Goal: Transaction & Acquisition: Purchase product/service

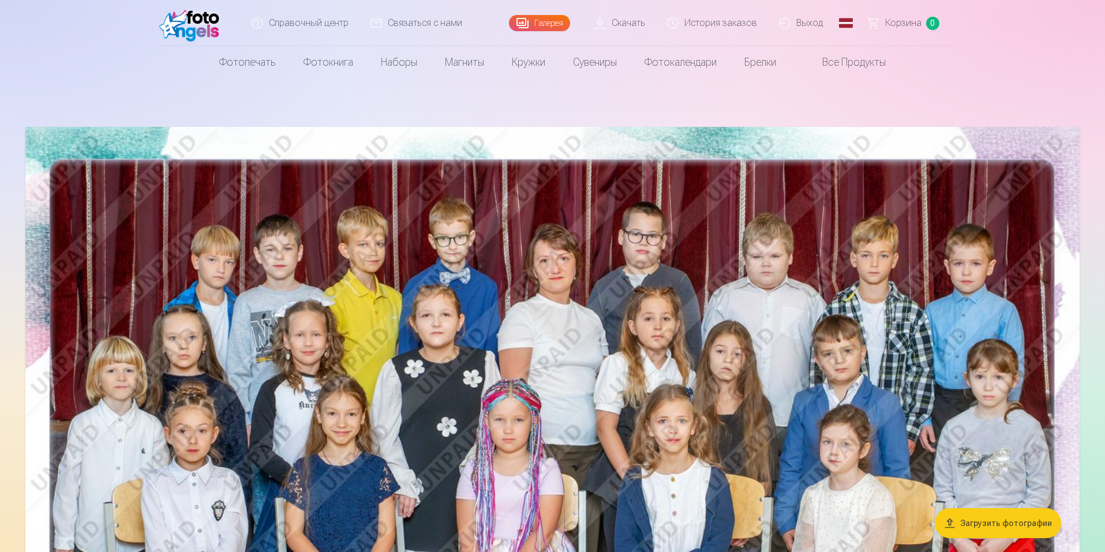
click at [852, 16] on link "Глобальный" at bounding box center [845, 23] width 23 height 46
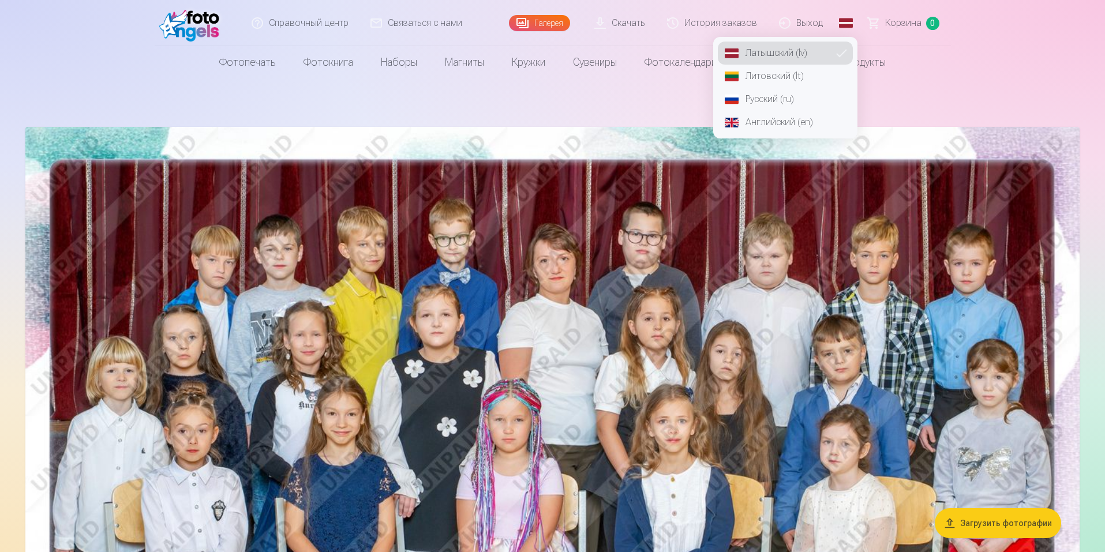
click at [776, 101] on font "Русский (ru)" at bounding box center [769, 98] width 48 height 11
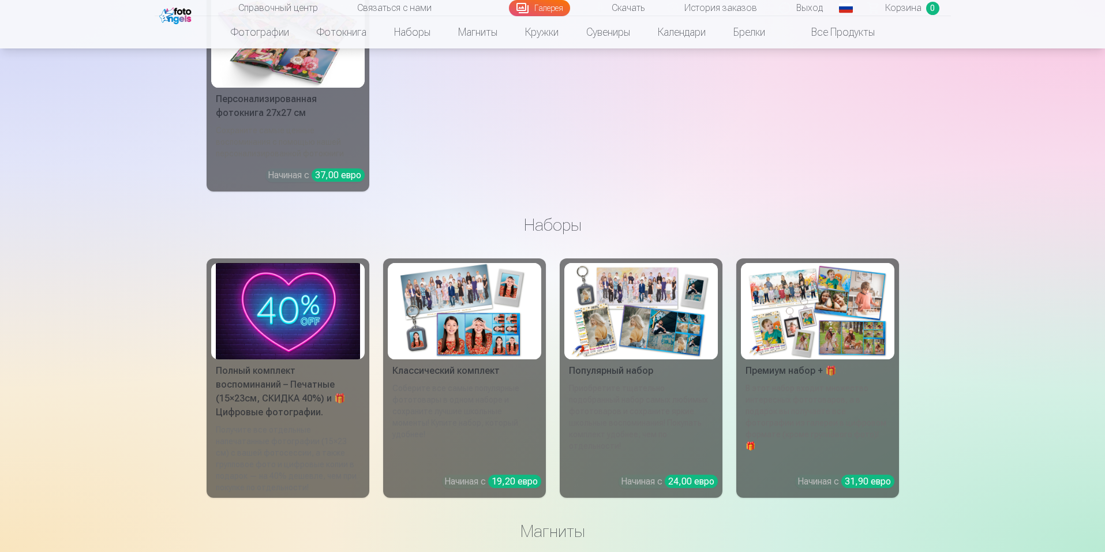
scroll to position [8719, 0]
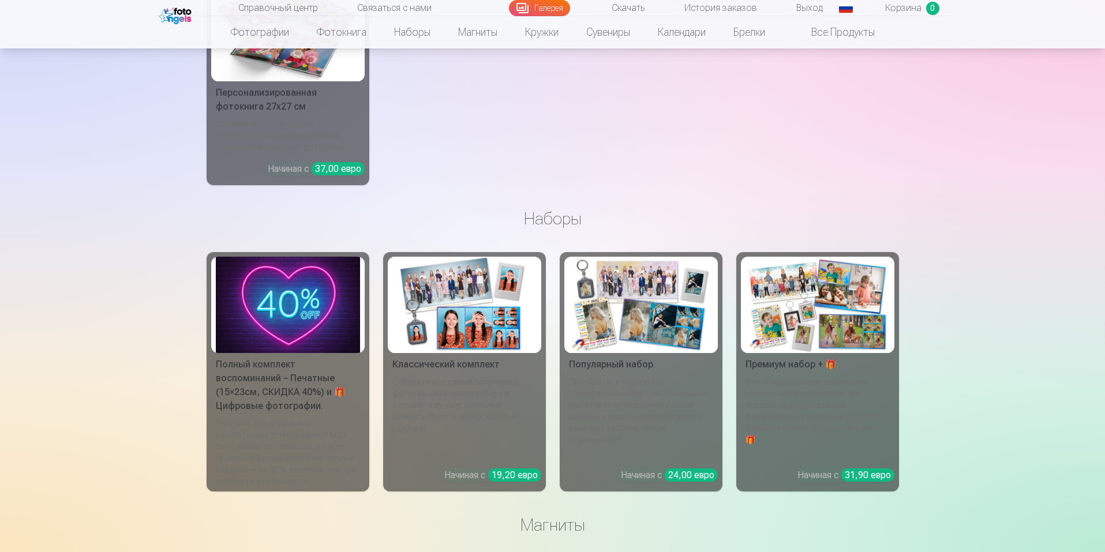
click at [299, 297] on img at bounding box center [288, 305] width 144 height 96
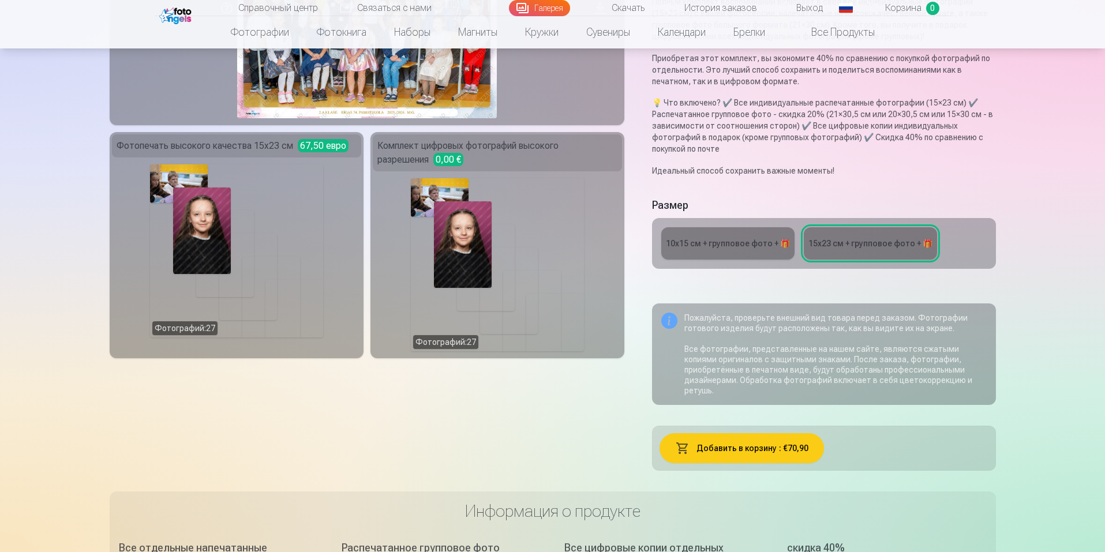
scroll to position [194, 0]
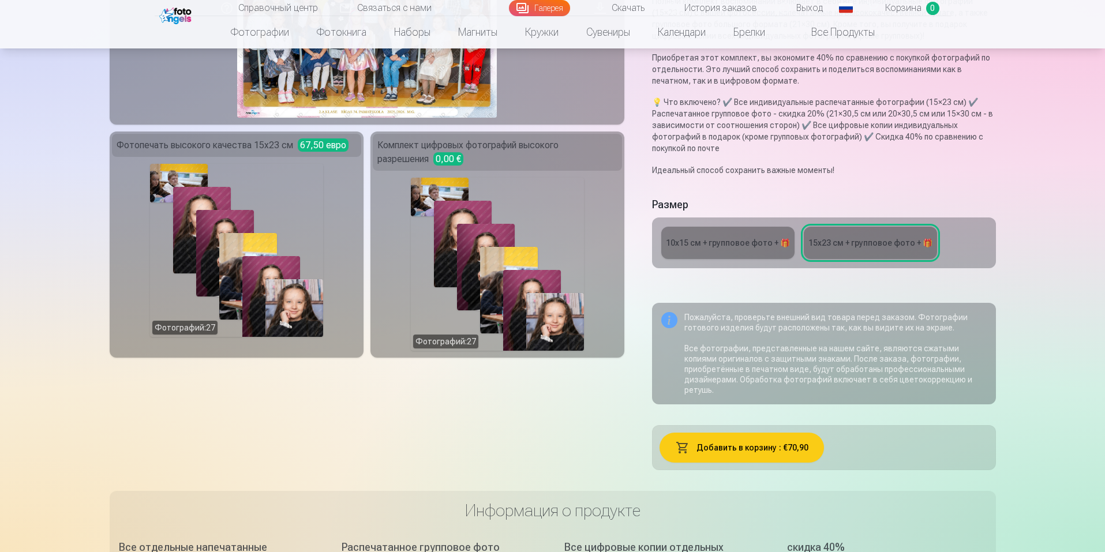
click at [751, 238] on font "10x15 см + групповое фото + 🎁" at bounding box center [728, 242] width 124 height 9
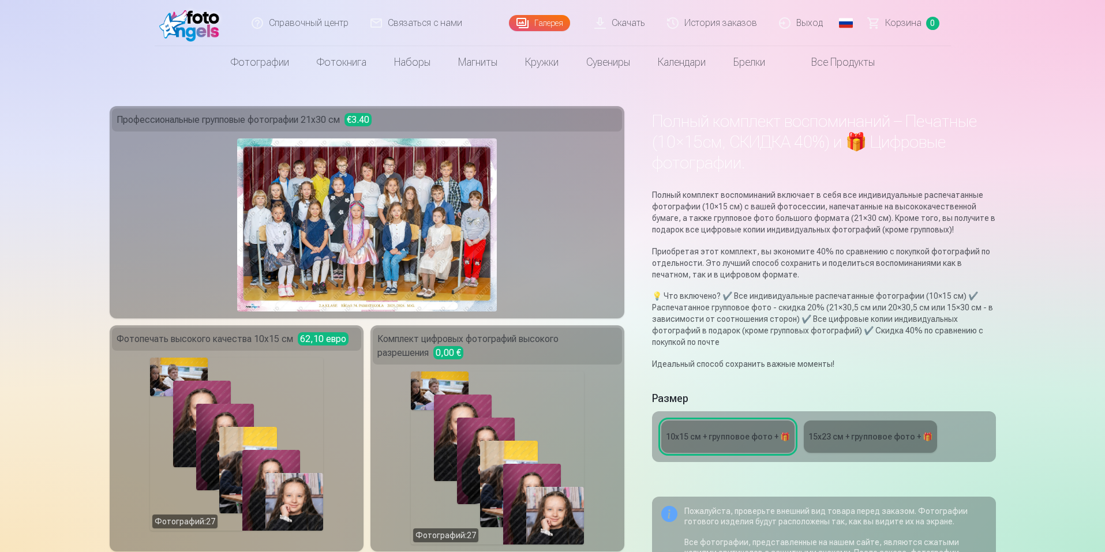
click at [877, 444] on link "15x23 см + групповое фото + 🎁" at bounding box center [870, 437] width 133 height 32
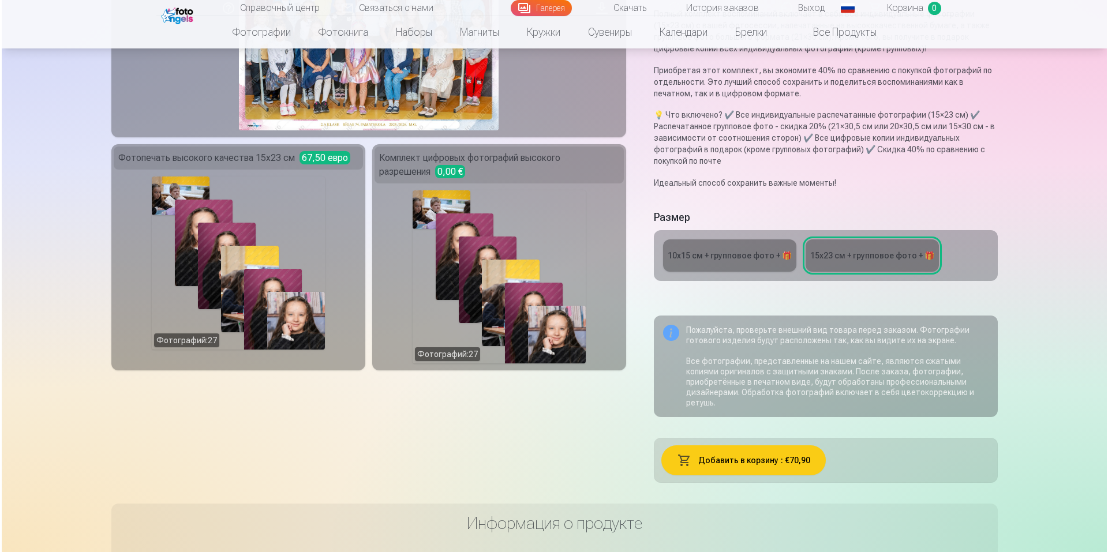
scroll to position [177, 0]
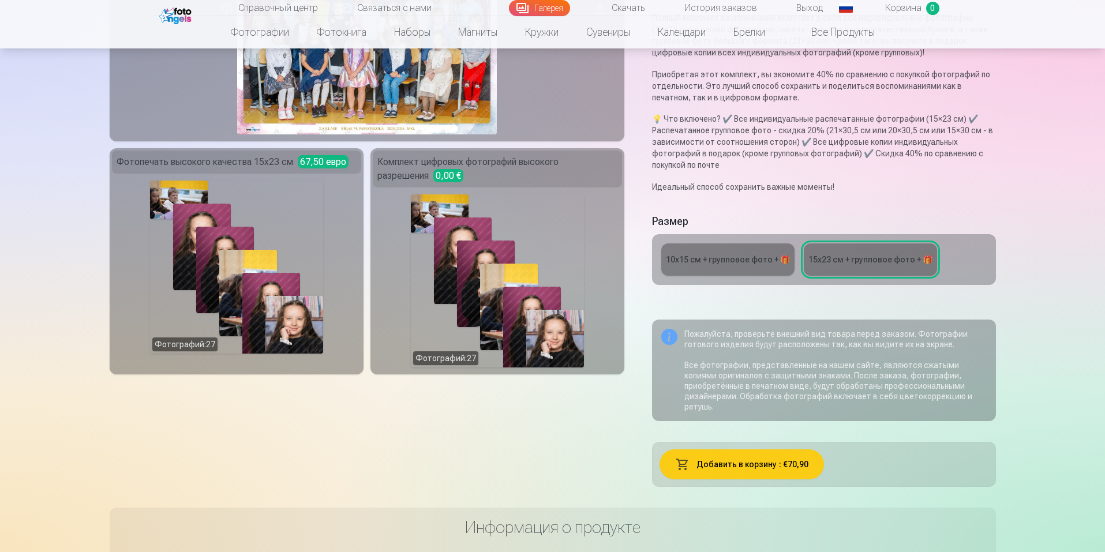
click at [283, 302] on div "Фотографий : 27" at bounding box center [236, 267] width 173 height 173
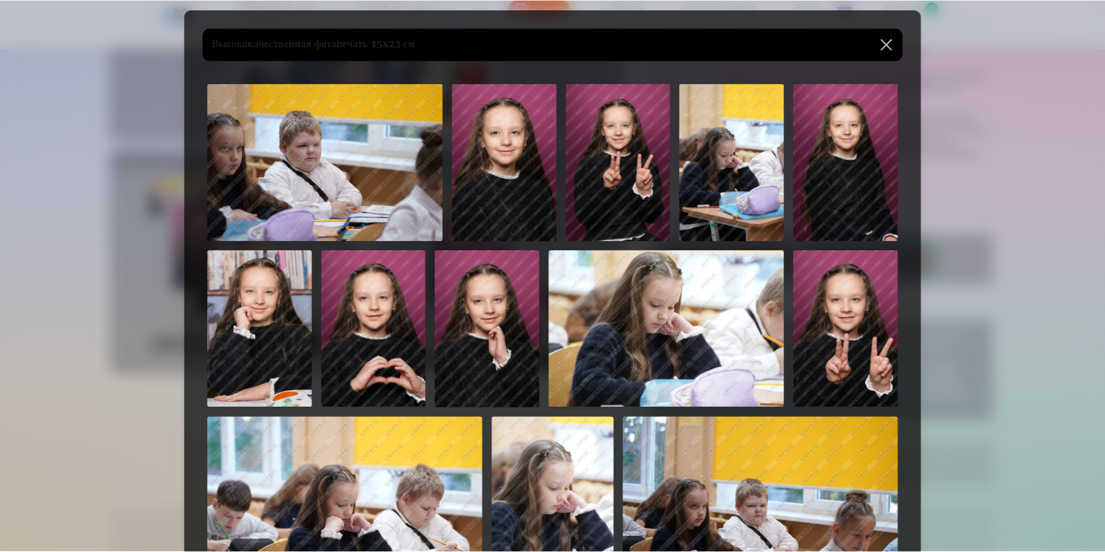
scroll to position [0, 0]
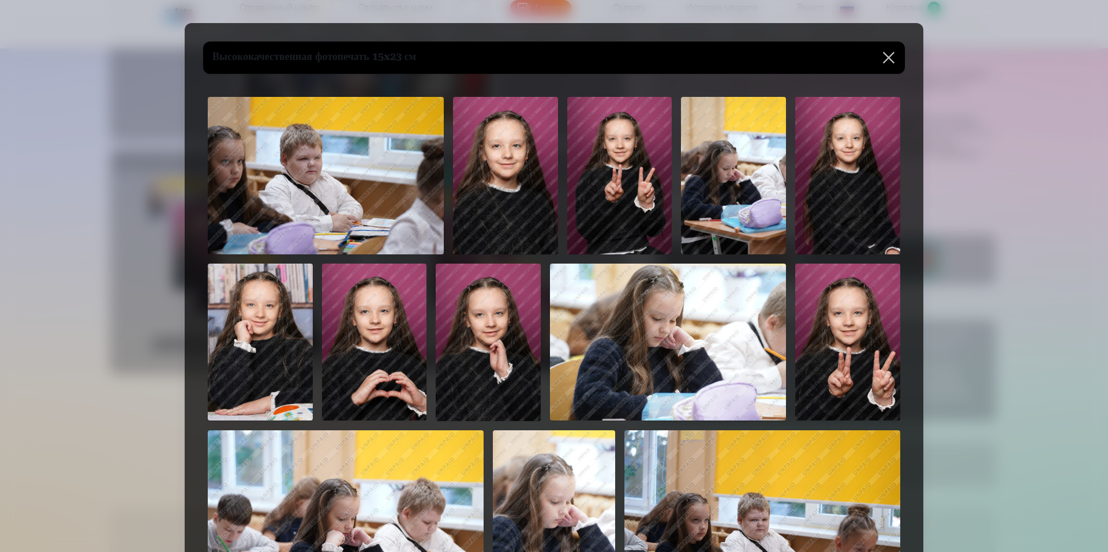
click at [887, 60] on button at bounding box center [888, 58] width 32 height 32
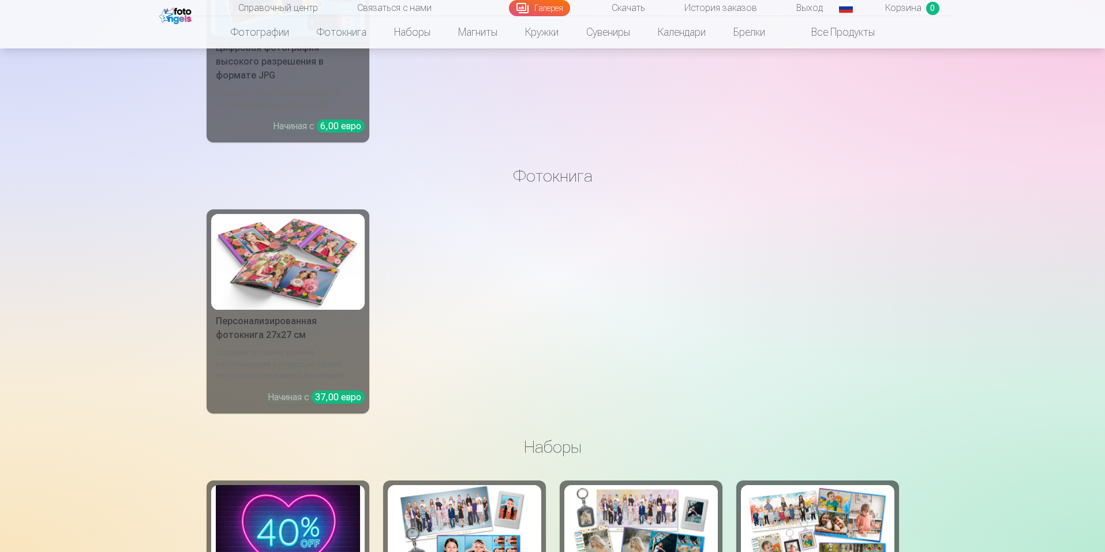
scroll to position [8497, 0]
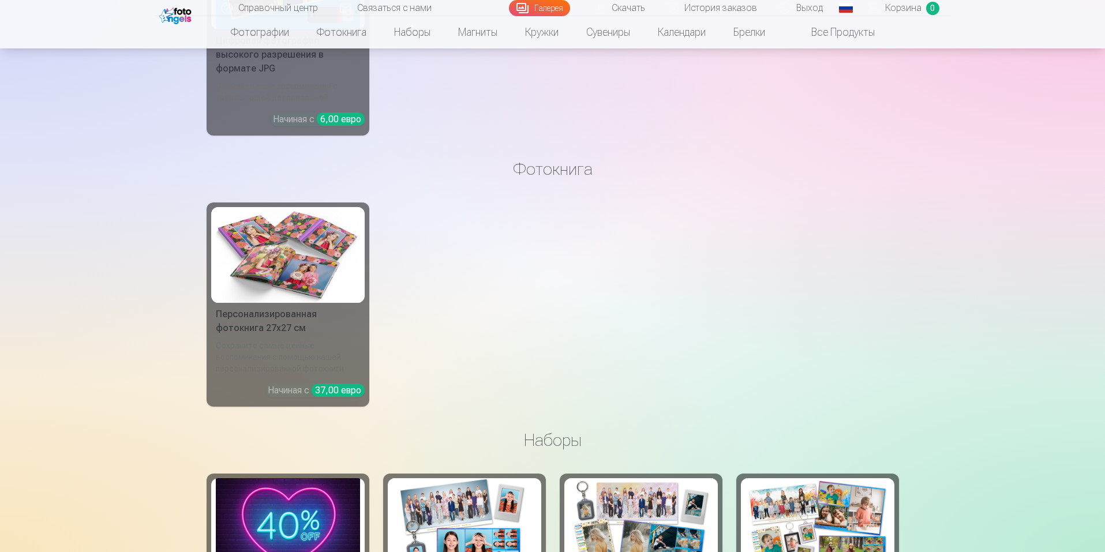
click at [308, 249] on img at bounding box center [288, 255] width 144 height 96
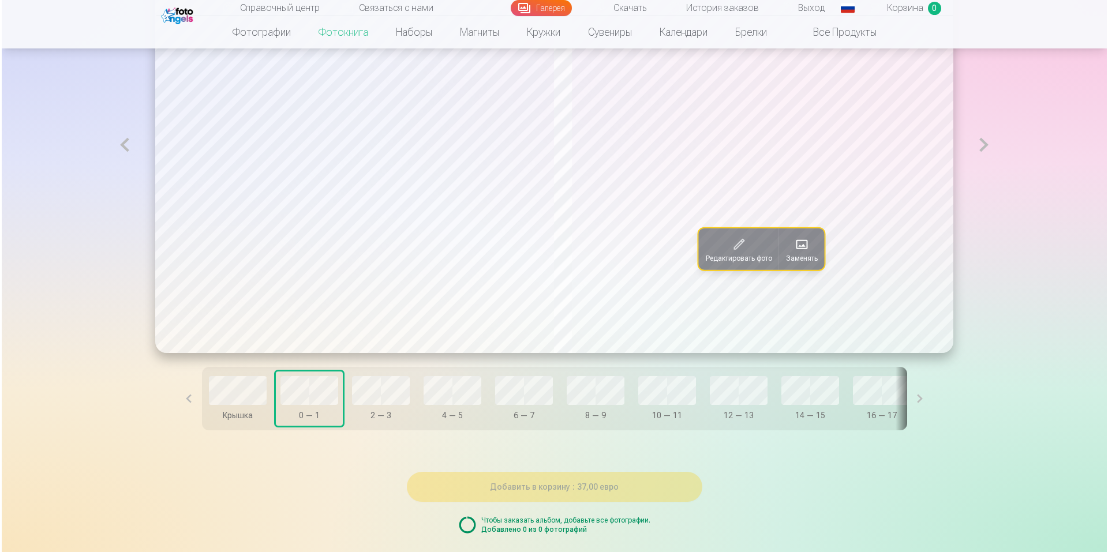
scroll to position [696, 0]
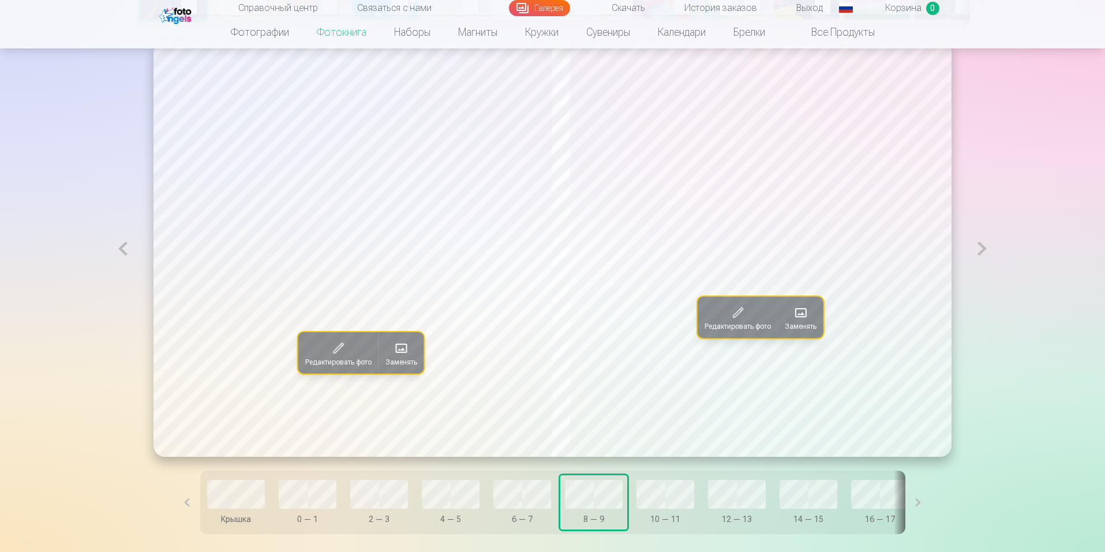
click at [735, 313] on span at bounding box center [738, 313] width 18 height 18
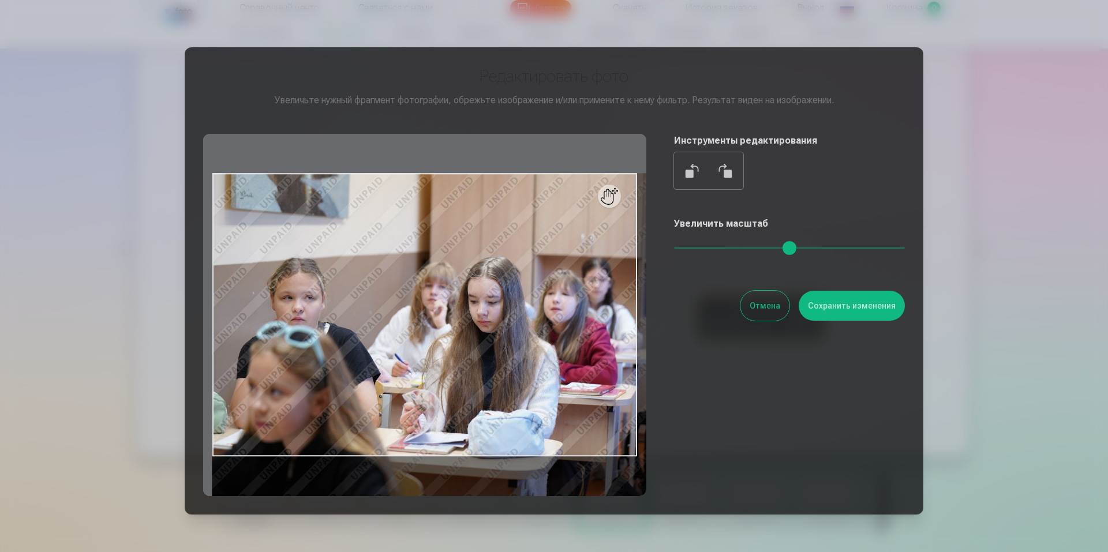
click at [733, 248] on input "range" at bounding box center [789, 248] width 231 height 2
click at [694, 168] on button at bounding box center [693, 171] width 28 height 28
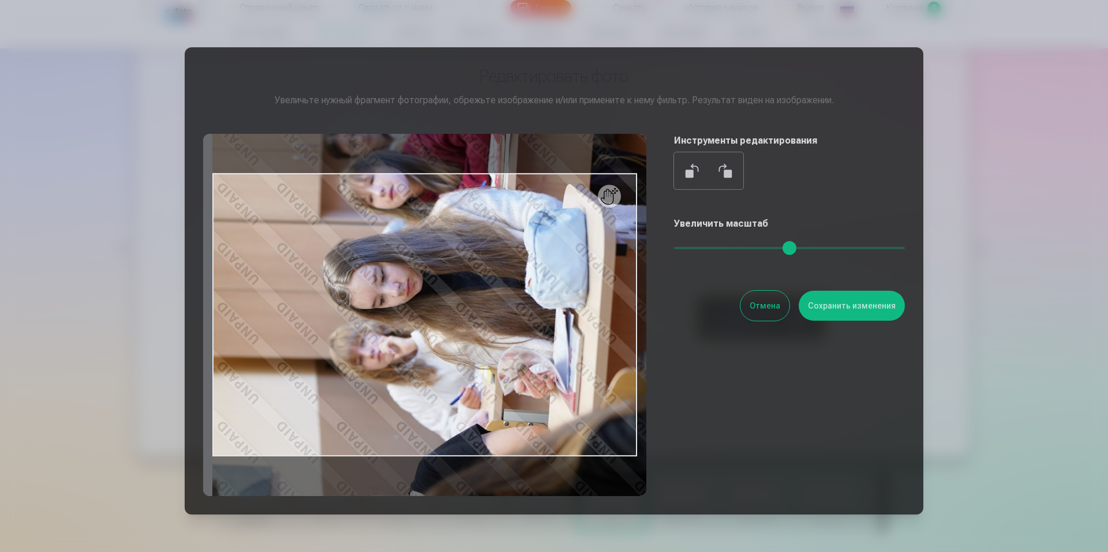
click at [729, 247] on input "range" at bounding box center [789, 248] width 231 height 2
click at [618, 197] on div at bounding box center [424, 315] width 443 height 362
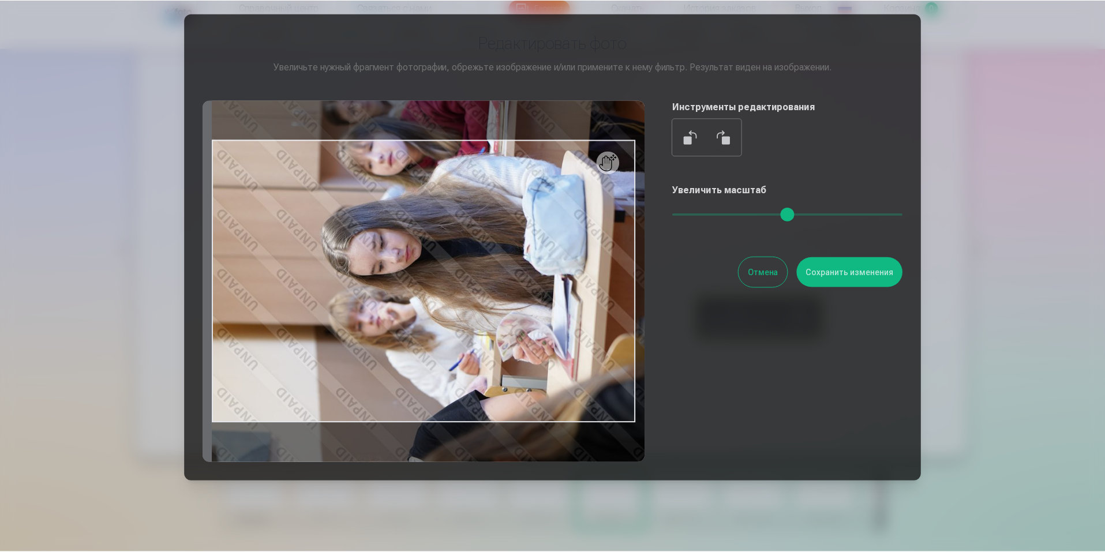
scroll to position [34, 0]
click at [692, 136] on button at bounding box center [693, 137] width 28 height 28
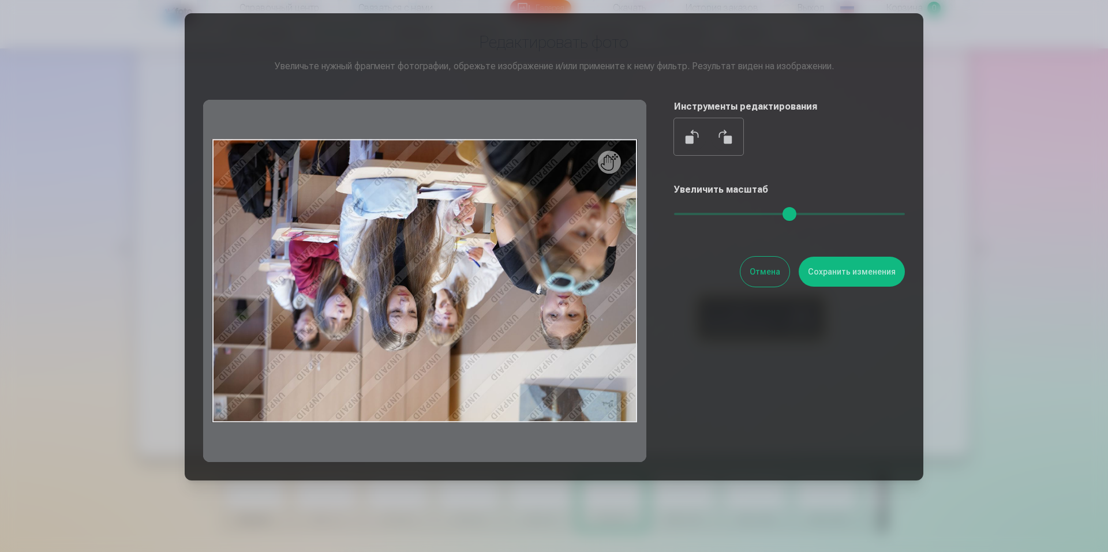
click at [692, 136] on button at bounding box center [693, 137] width 28 height 28
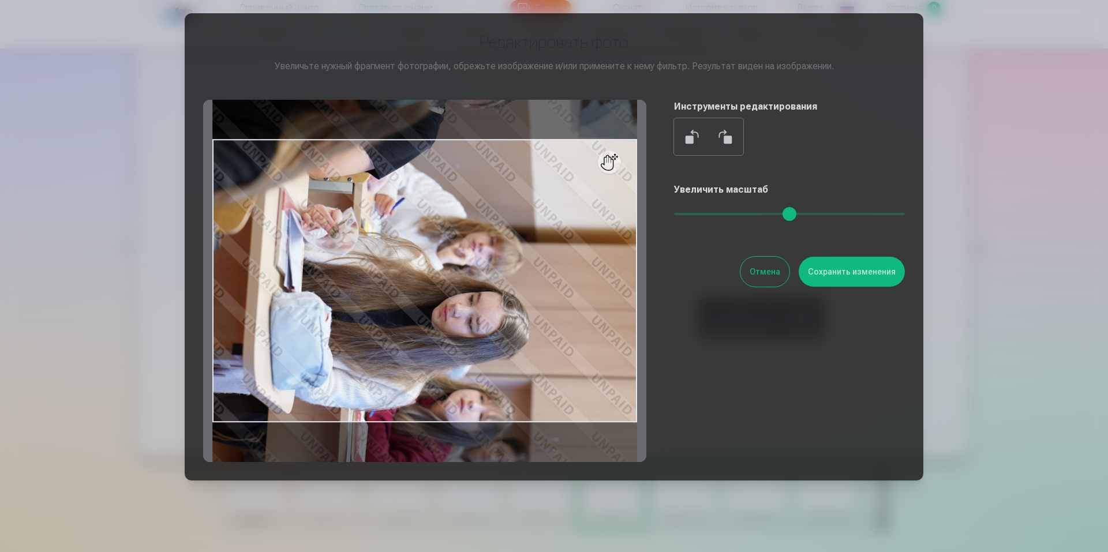
click at [692, 136] on button at bounding box center [693, 137] width 28 height 28
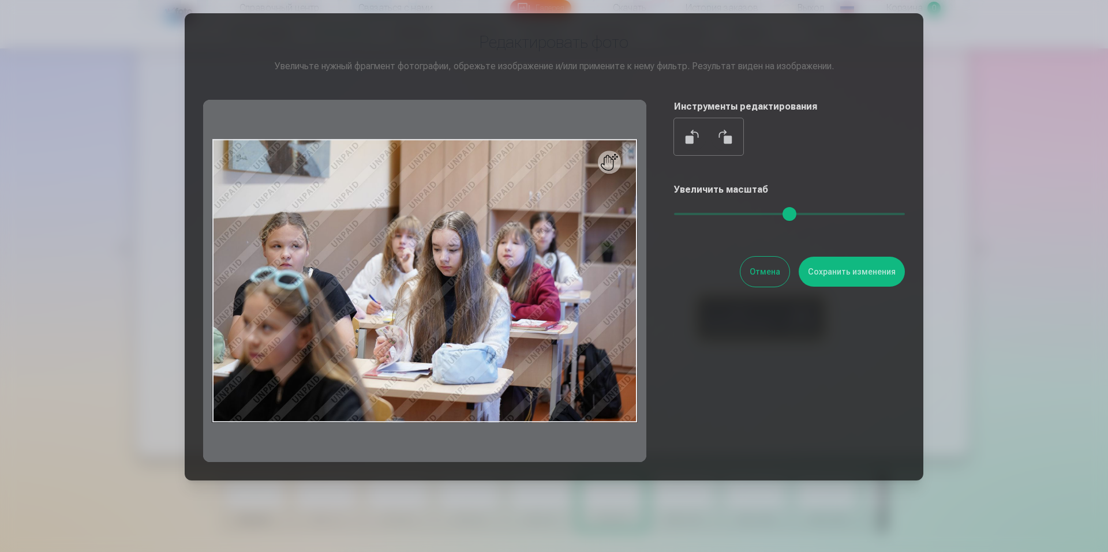
click at [724, 205] on div "Увеличить масштаб" at bounding box center [789, 206] width 231 height 46
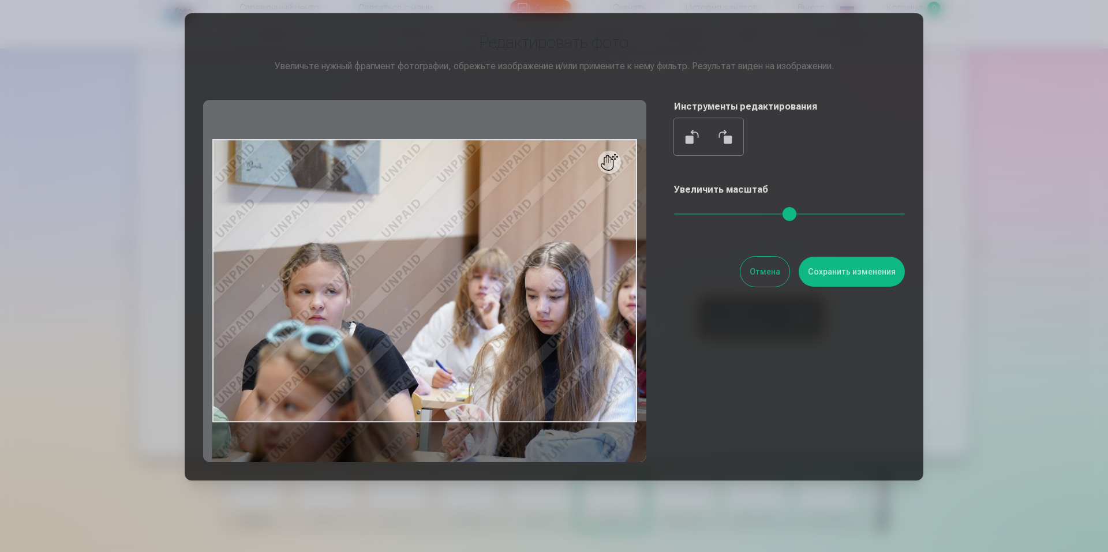
drag, startPoint x: 719, startPoint y: 208, endPoint x: 823, endPoint y: 215, distance: 104.1
click at [823, 215] on input "range" at bounding box center [789, 214] width 231 height 2
type input "****"
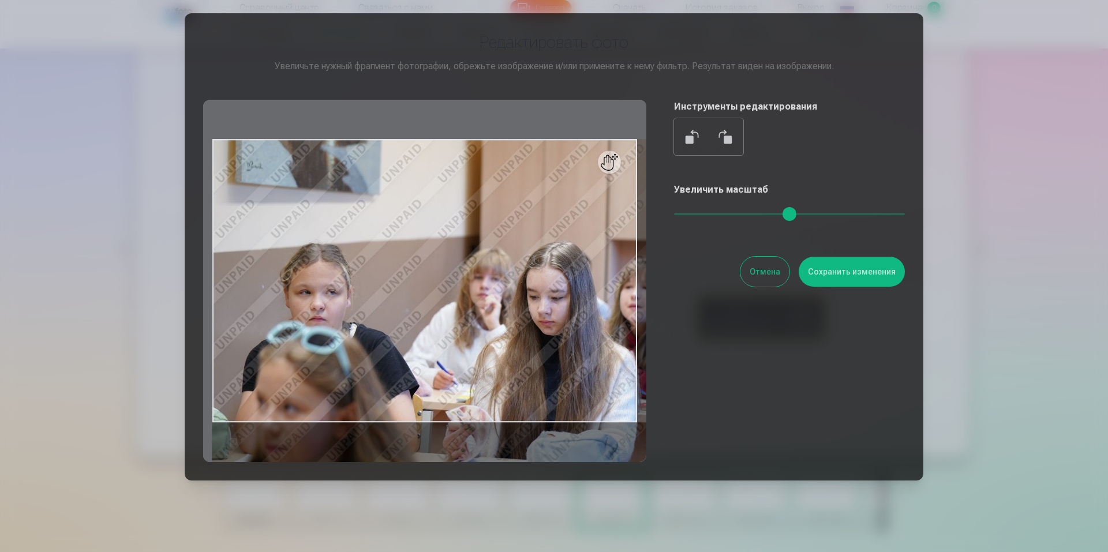
click at [766, 271] on font "Отмена" at bounding box center [765, 271] width 31 height 9
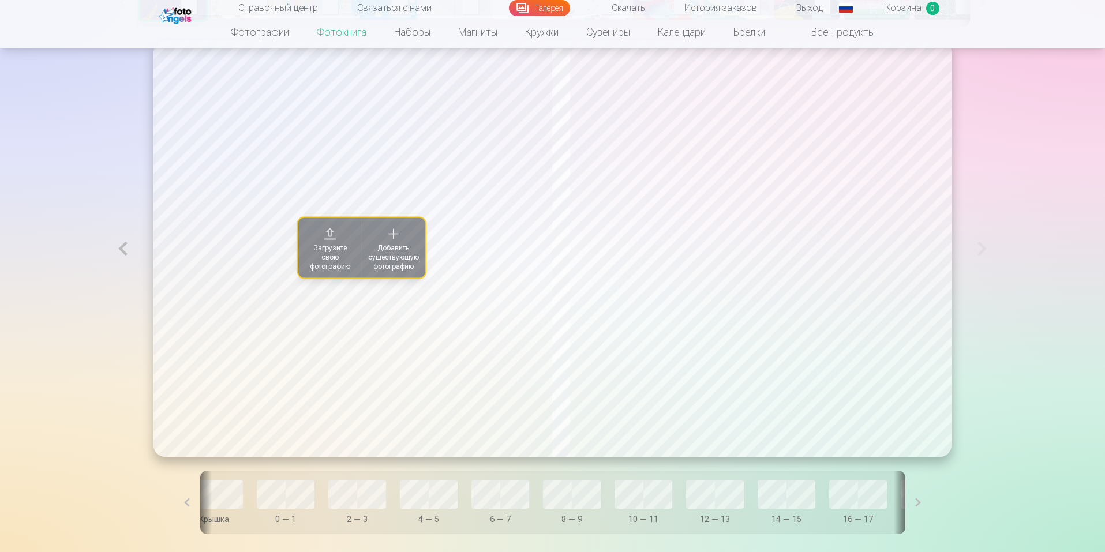
scroll to position [0, 0]
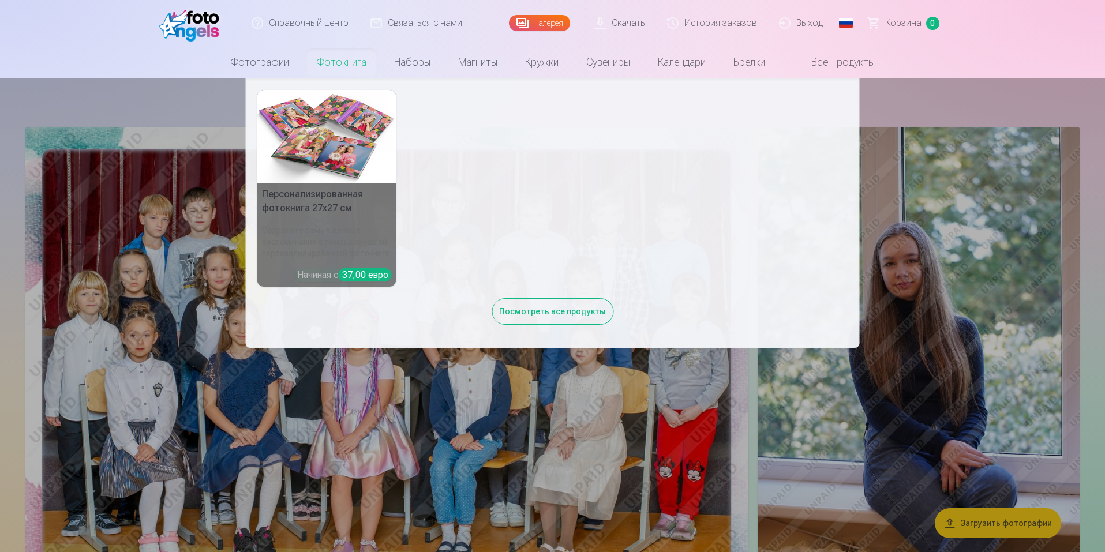
click at [364, 144] on img at bounding box center [326, 136] width 139 height 93
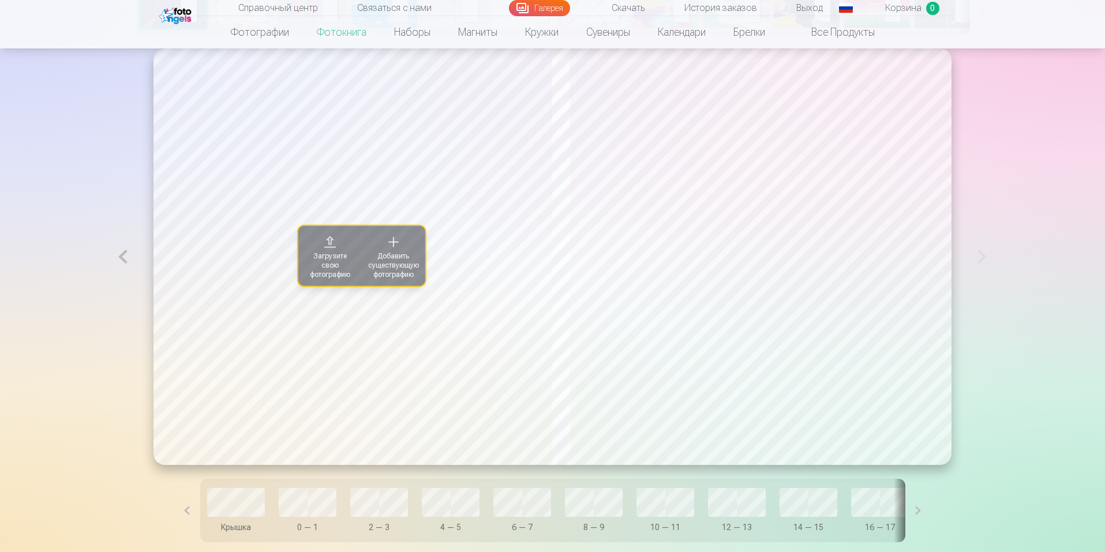
scroll to position [689, 0]
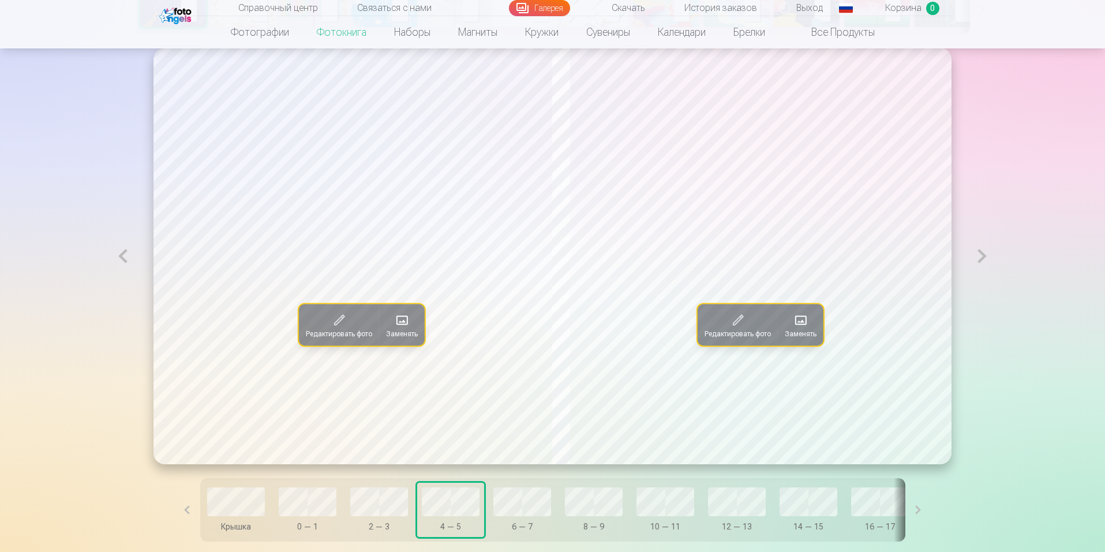
click at [819, 542] on div "Крышка 0 — 1 2 — 3 4 — 5 6 — 7 8 — 9 10 — 11 12 — 13 14 — 15 16 — 17 18 — 19 20…" at bounding box center [552, 509] width 705 height 63
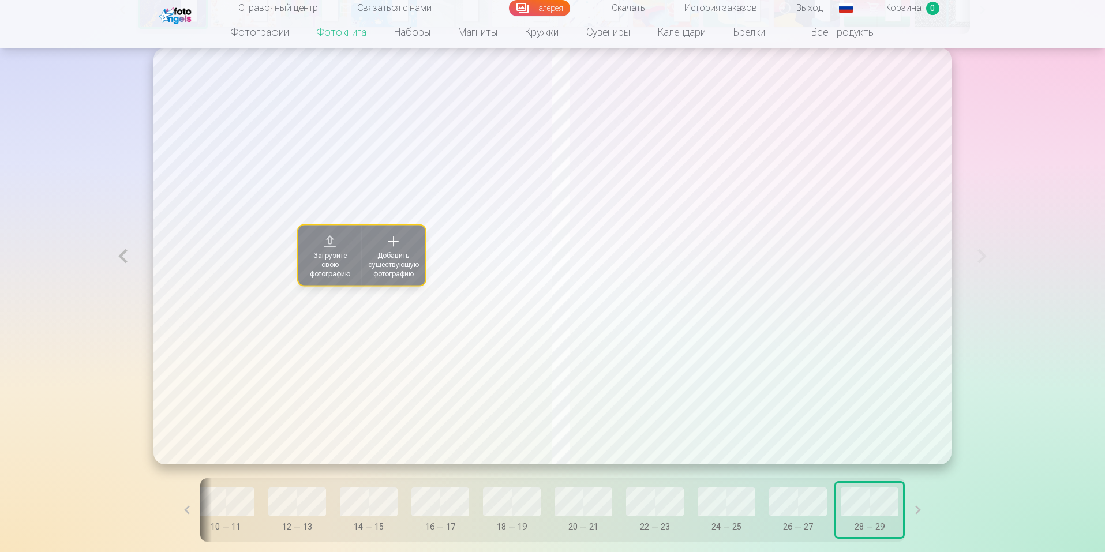
click at [385, 244] on span at bounding box center [393, 242] width 18 height 18
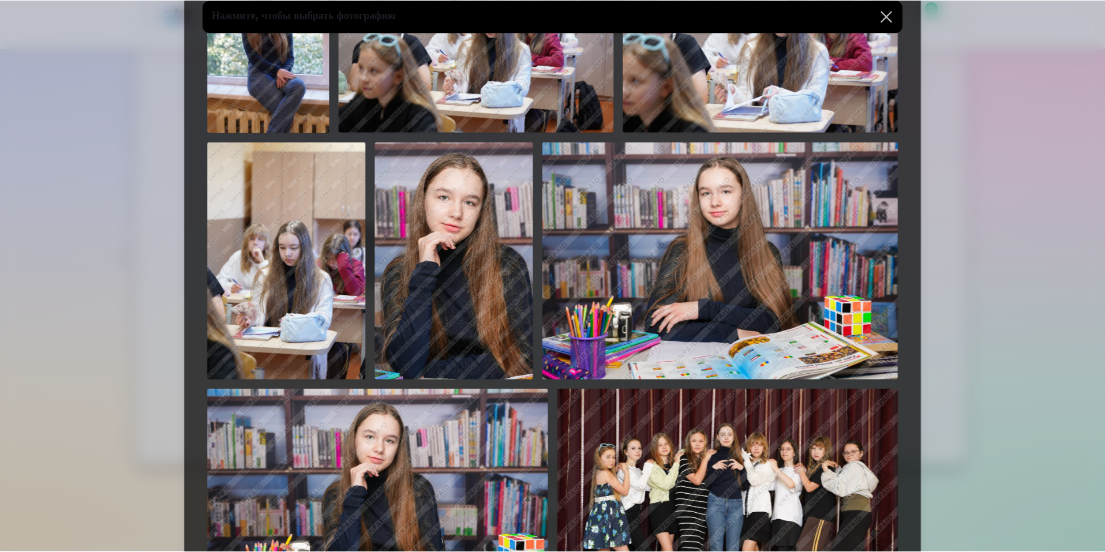
scroll to position [0, 0]
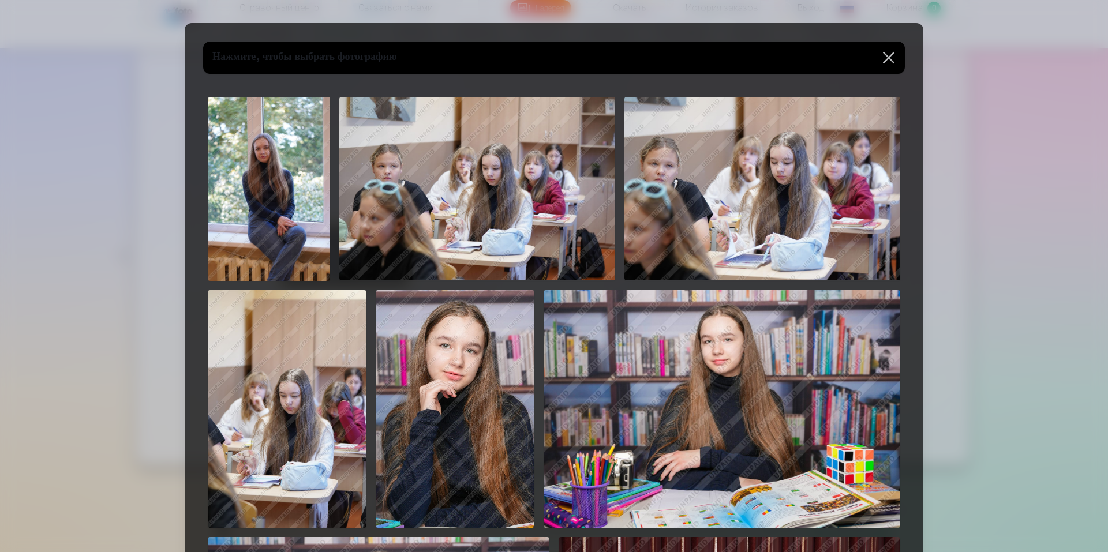
click at [887, 61] on button at bounding box center [888, 58] width 32 height 32
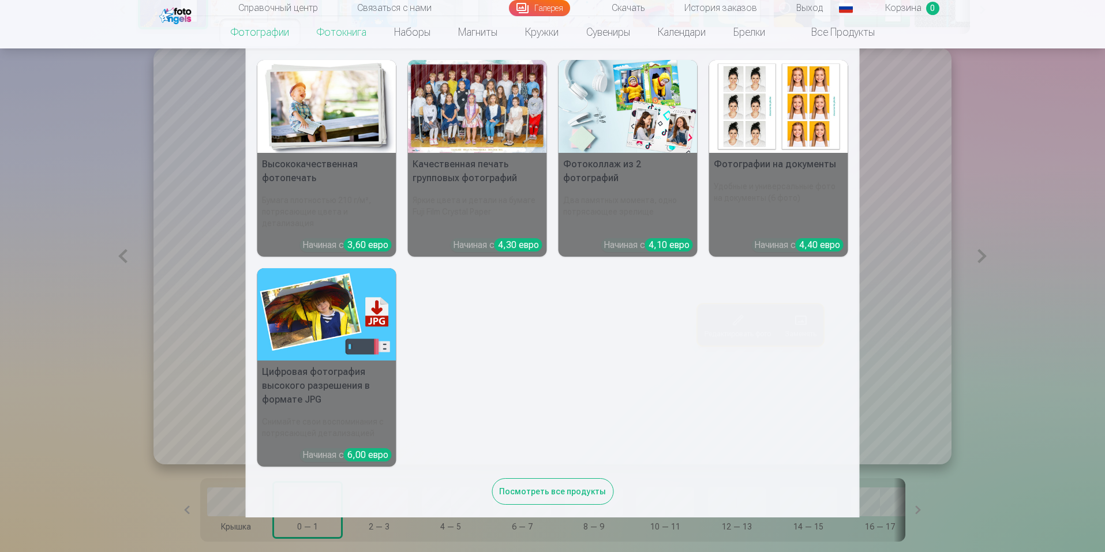
click at [276, 32] on font "Фотографии" at bounding box center [260, 32] width 58 height 12
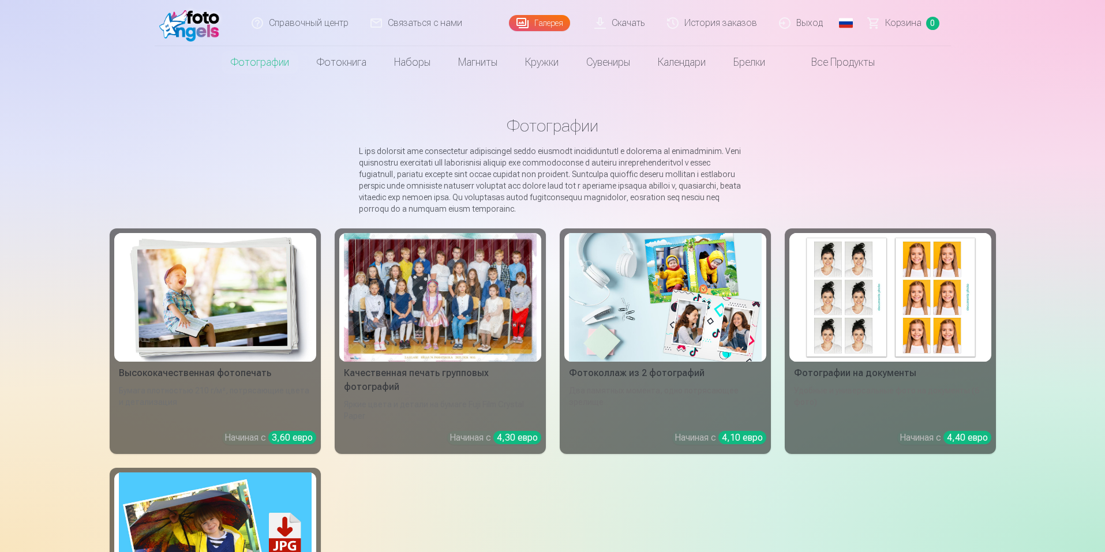
click at [452, 289] on div at bounding box center [440, 297] width 193 height 129
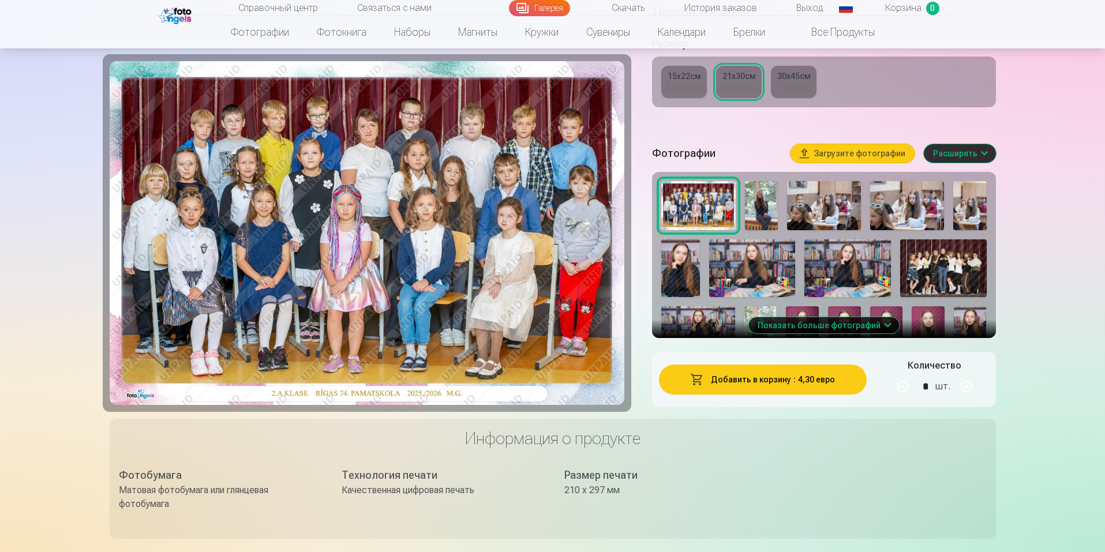
scroll to position [312, 0]
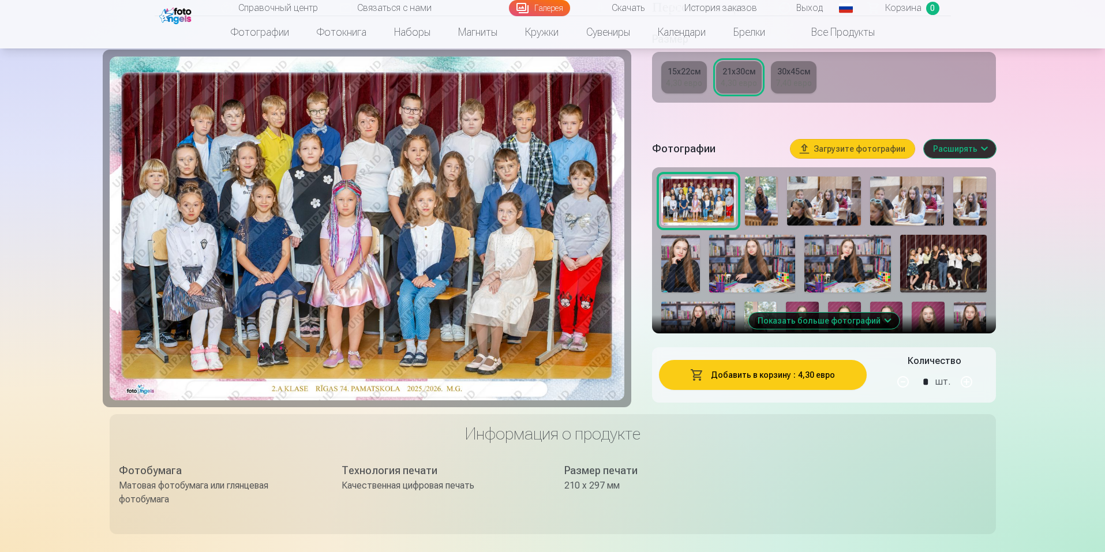
click at [882, 318] on button "Показать больше фотографий" at bounding box center [823, 321] width 151 height 16
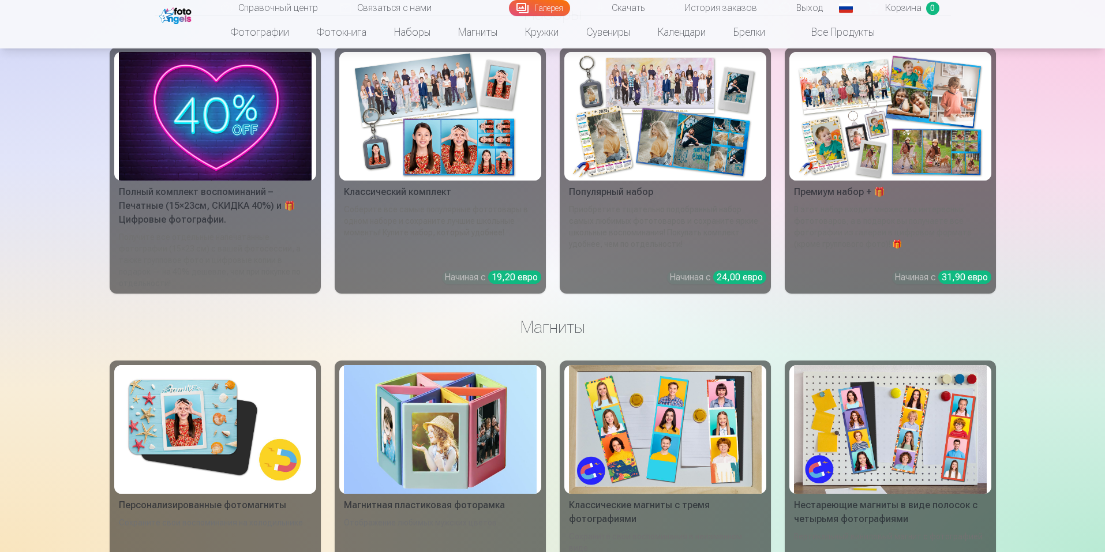
scroll to position [2281, 0]
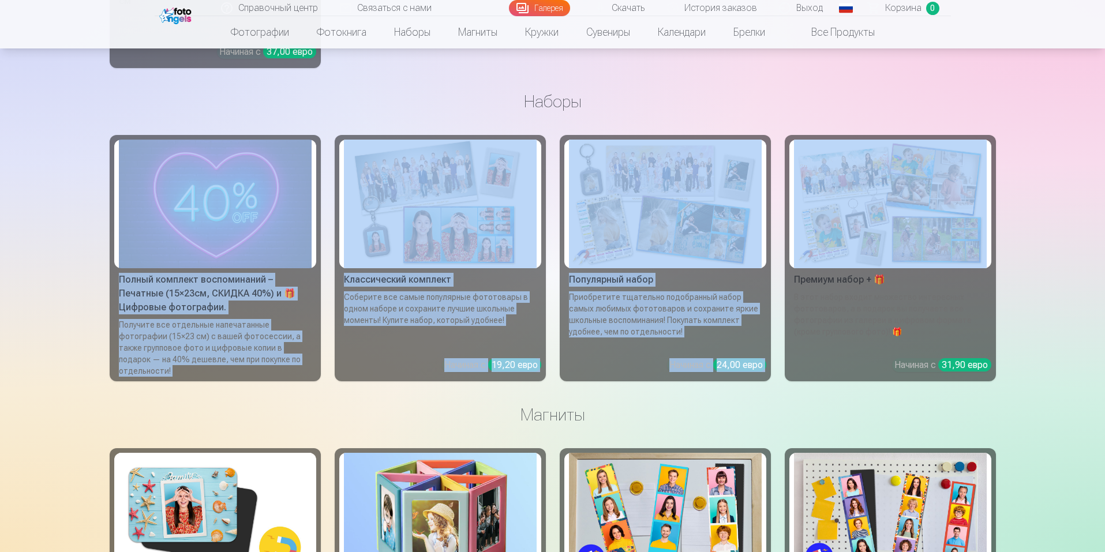
drag, startPoint x: 676, startPoint y: 74, endPoint x: 861, endPoint y: 193, distance: 219.8
click at [861, 193] on main "Профессиональные групповые фотографии 21x30 см ВНИМАНИЕ ! Групповое фото в обра…" at bounding box center [553, 426] width 886 height 5258
click at [861, 193] on img at bounding box center [890, 204] width 193 height 129
